Goal: Task Accomplishment & Management: Use online tool/utility

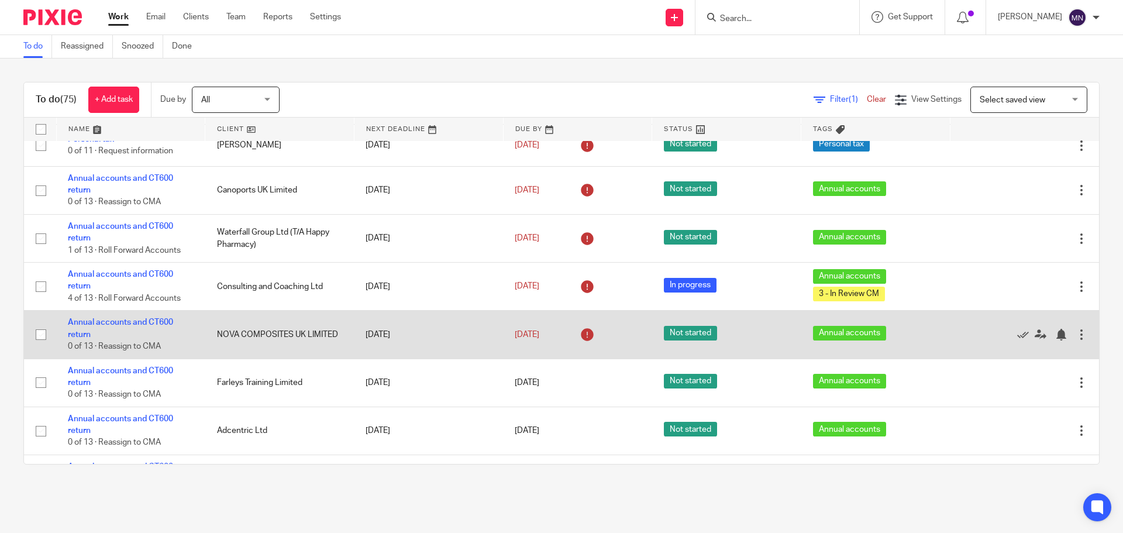
scroll to position [2679, 0]
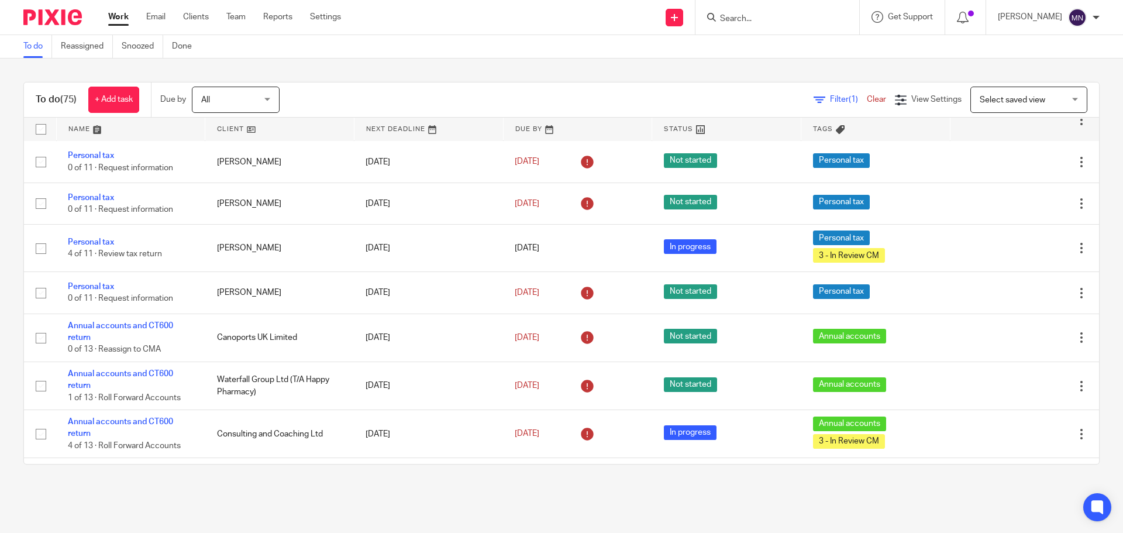
click at [751, 19] on input "Search" at bounding box center [771, 19] width 105 height 11
type input "utopi"
click at [773, 56] on link at bounding box center [816, 50] width 198 height 27
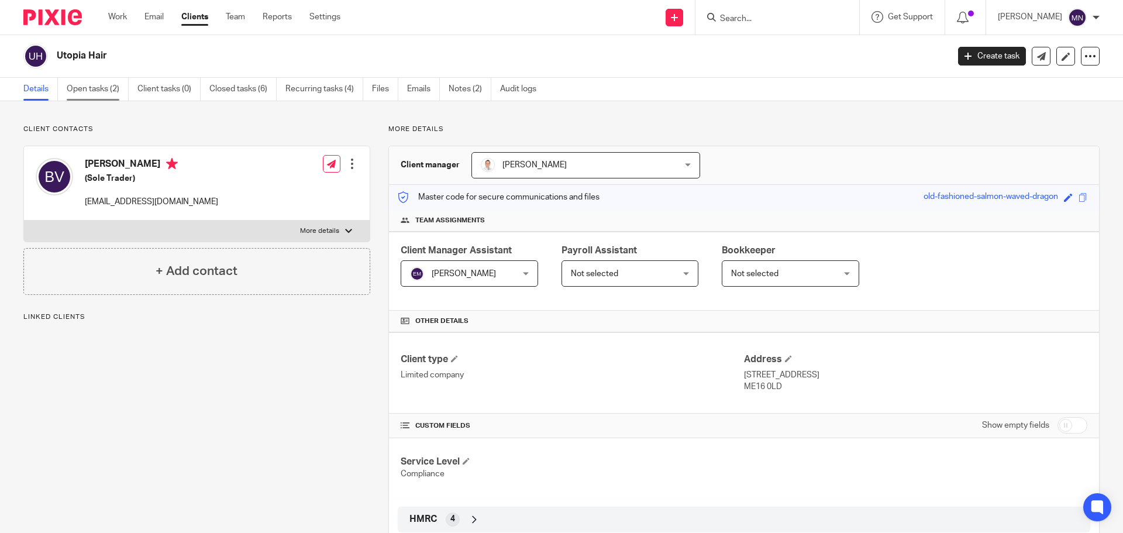
click at [90, 90] on link "Open tasks (2)" at bounding box center [98, 89] width 62 height 23
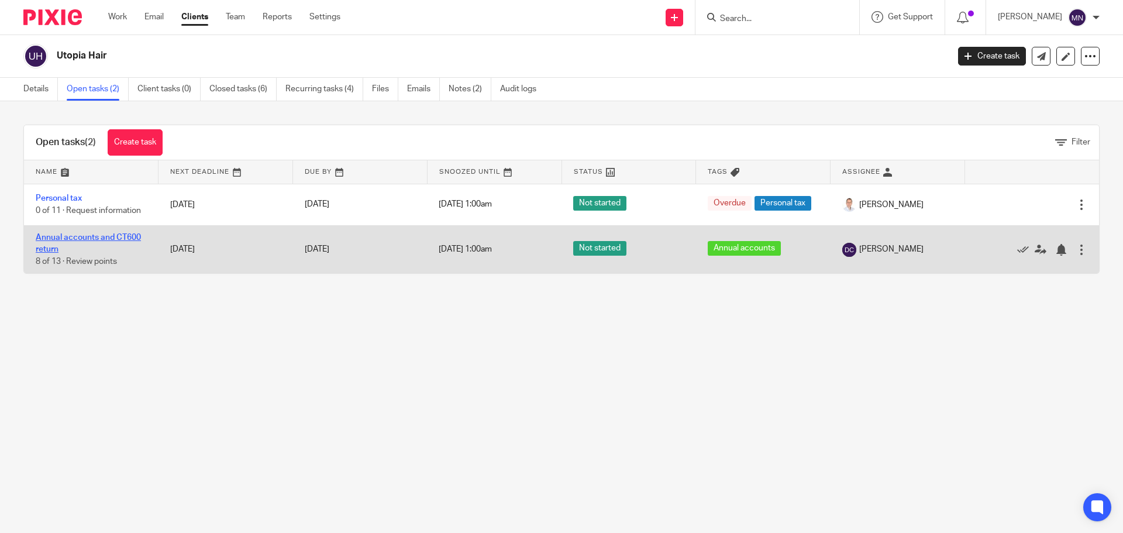
click at [106, 235] on link "Annual accounts and CT600 return" at bounding box center [88, 243] width 105 height 20
